Goal: Transaction & Acquisition: Purchase product/service

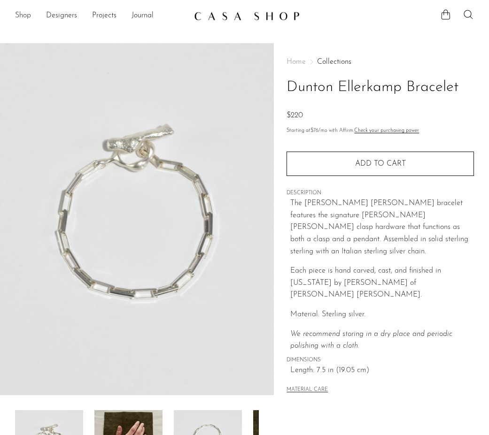
click at [23, 16] on link "Shop" at bounding box center [23, 16] width 16 height 12
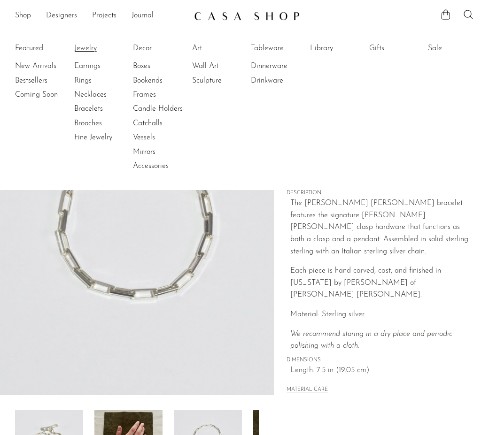
click at [92, 49] on link "Jewelry" at bounding box center [109, 48] width 70 height 10
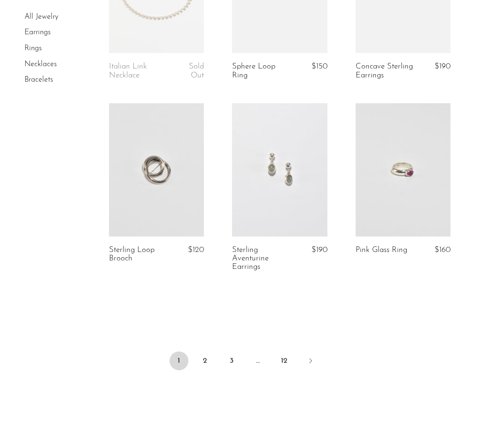
scroll to position [2025, 0]
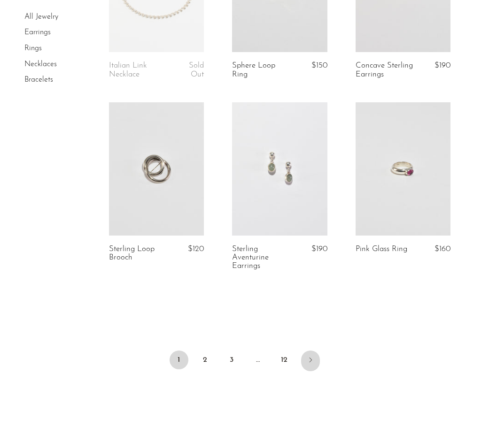
click at [311, 356] on icon "Next" at bounding box center [311, 360] width 8 height 8
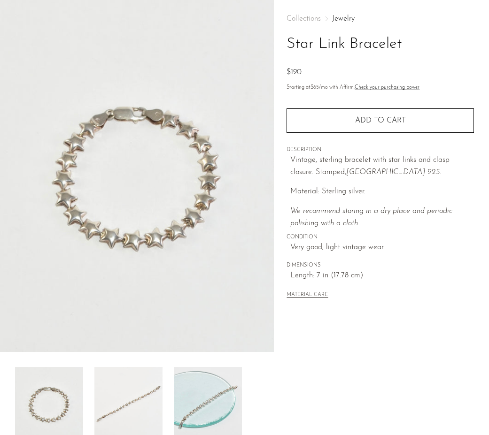
scroll to position [30, 0]
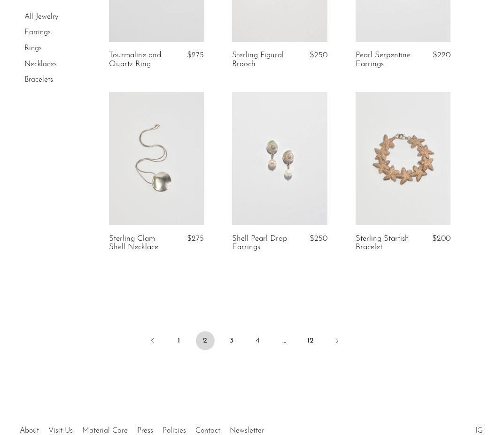
scroll to position [2067, 0]
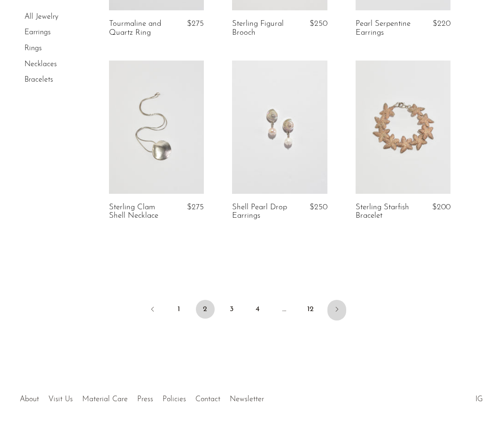
click at [334, 308] on icon "Next" at bounding box center [337, 310] width 8 height 8
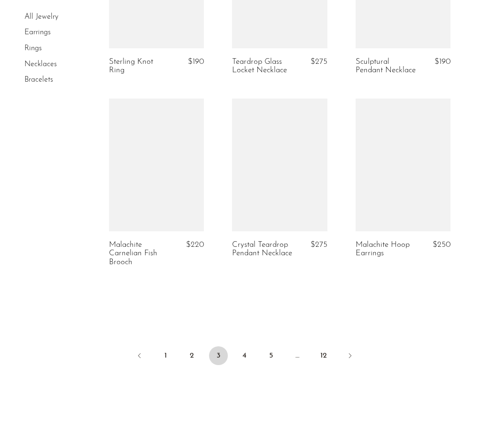
scroll to position [2055, 0]
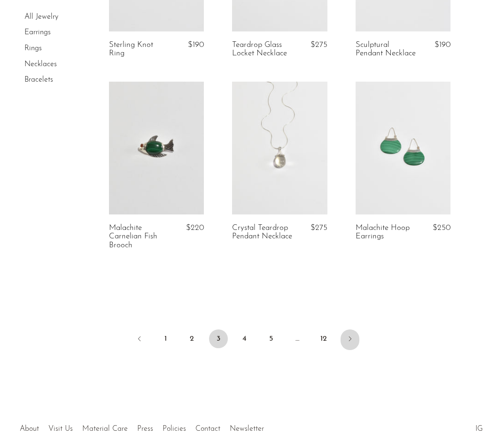
click at [348, 338] on icon "Next" at bounding box center [350, 339] width 8 height 8
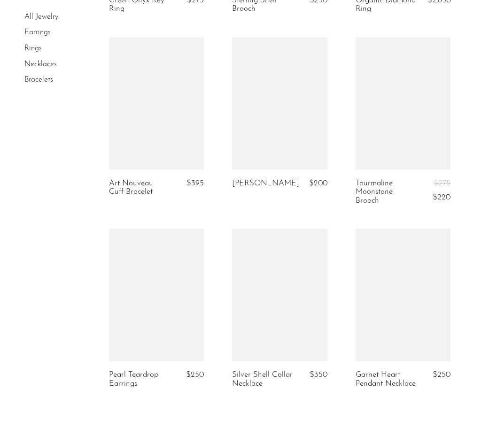
scroll to position [2048, 0]
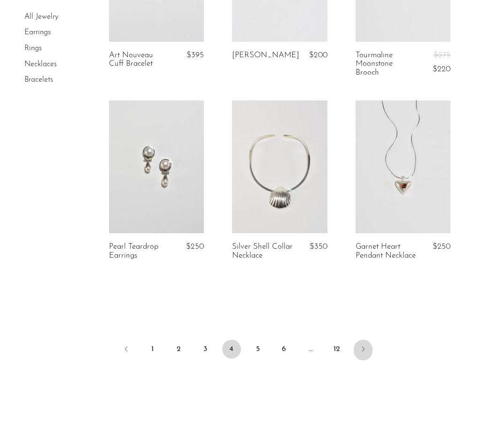
click at [363, 346] on icon "Next" at bounding box center [363, 350] width 8 height 8
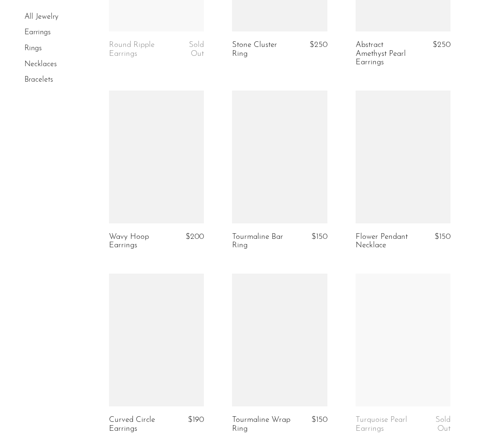
scroll to position [1988, 0]
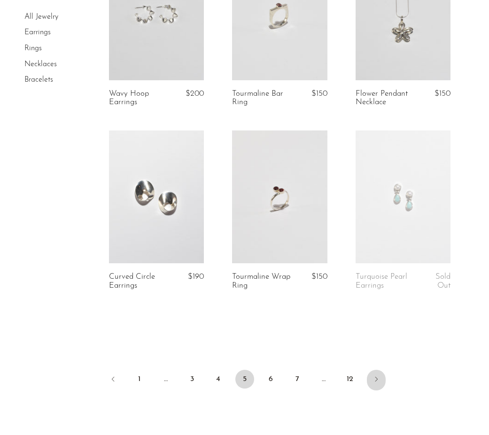
click at [375, 378] on icon "Next" at bounding box center [376, 380] width 8 height 8
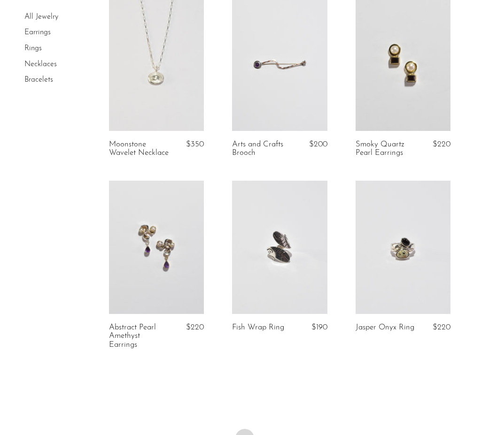
scroll to position [2000, 0]
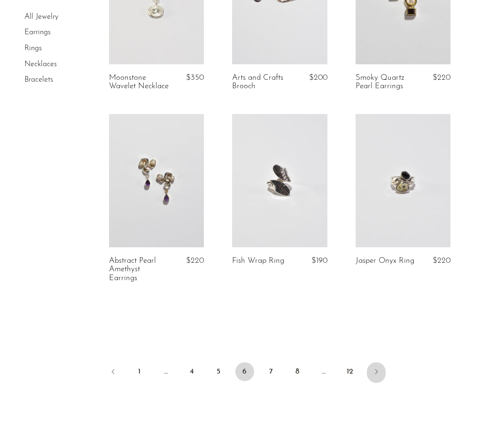
click at [373, 370] on icon "Next" at bounding box center [376, 372] width 8 height 8
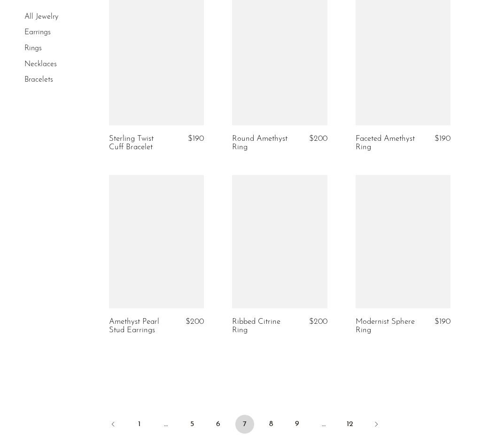
scroll to position [2034, 0]
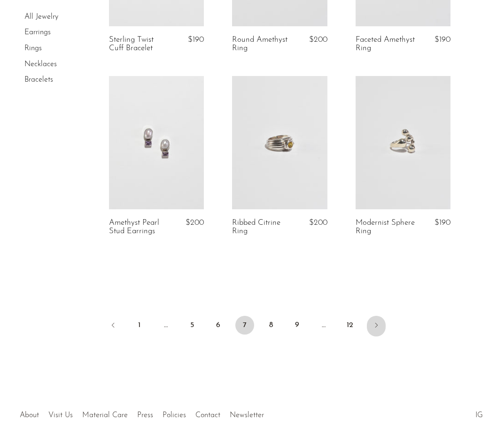
click at [379, 324] on icon "Next" at bounding box center [376, 326] width 8 height 8
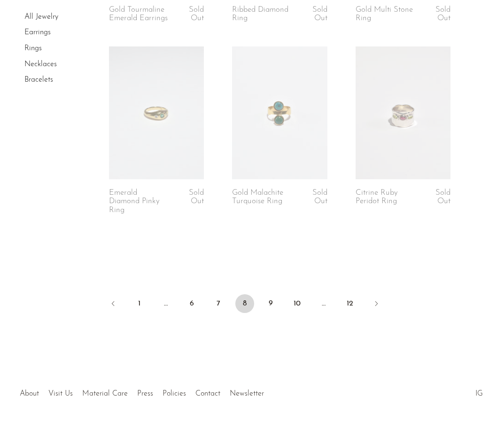
scroll to position [2117, 0]
click at [371, 297] on link "Next" at bounding box center [376, 304] width 19 height 21
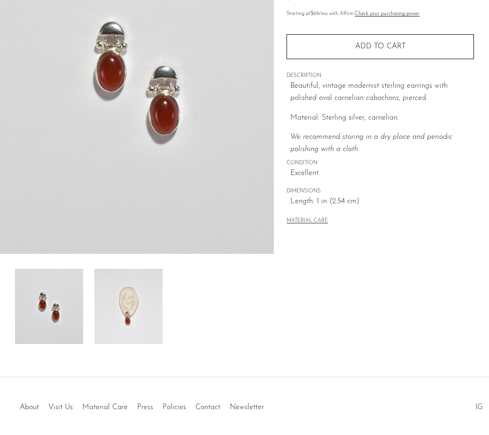
scroll to position [139, 0]
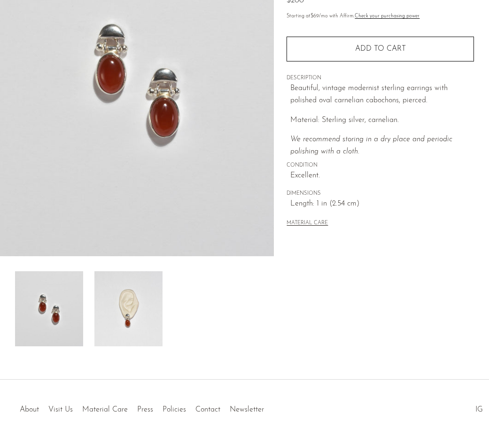
click at [153, 292] on img at bounding box center [128, 308] width 68 height 75
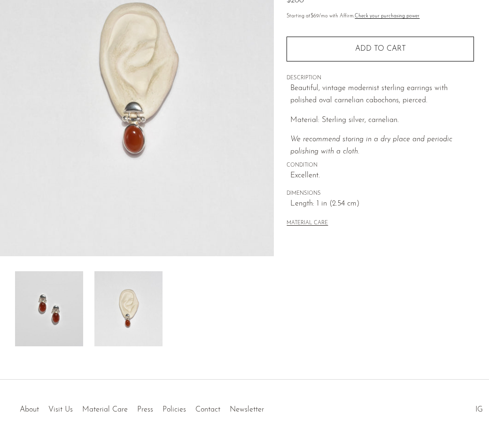
scroll to position [56, 0]
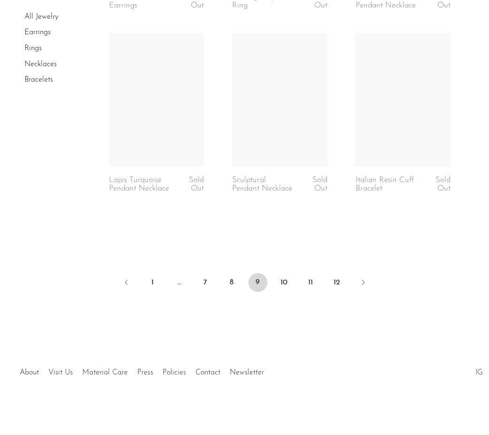
scroll to position [2086, 0]
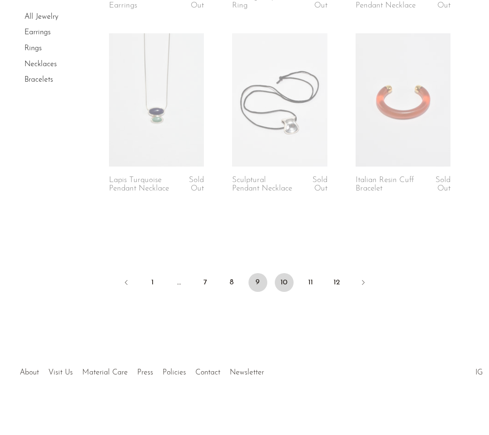
click at [288, 283] on link "10" at bounding box center [284, 282] width 19 height 19
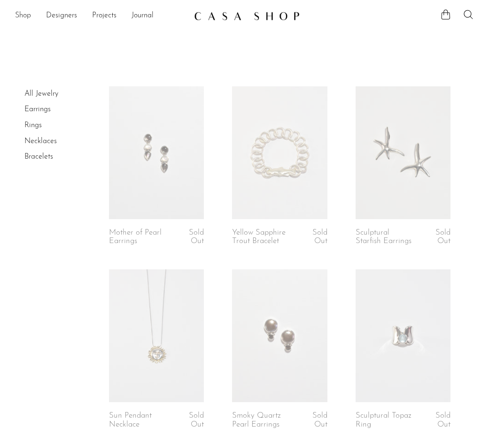
click at [26, 17] on link "Shop" at bounding box center [23, 16] width 16 height 12
